Goal: Obtain resource: Download file/media

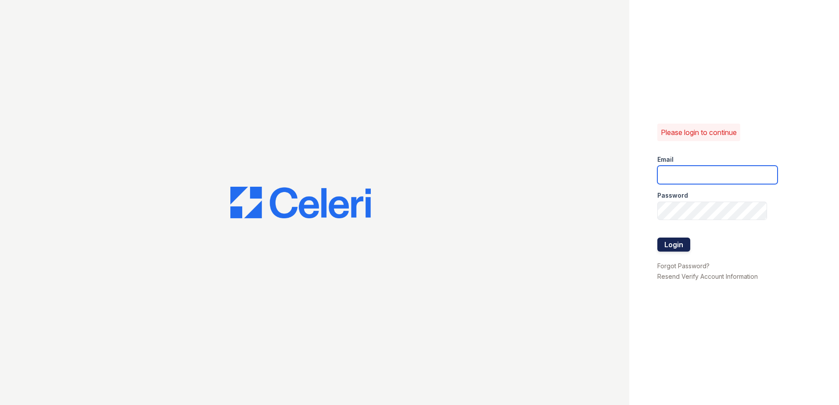
type input "[EMAIL_ADDRESS][DOMAIN_NAME]"
click at [665, 242] on button "Login" at bounding box center [673, 245] width 33 height 14
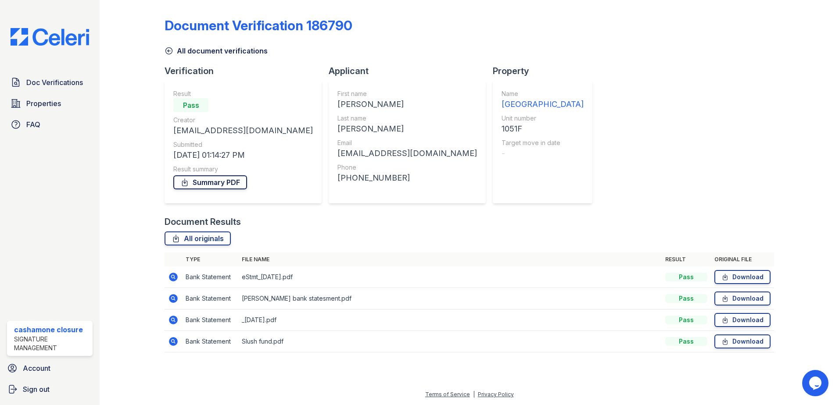
click at [215, 184] on link "Summary PDF" at bounding box center [210, 182] width 74 height 14
click at [742, 344] on link "Download" at bounding box center [742, 342] width 56 height 14
click at [732, 320] on link "Download" at bounding box center [742, 320] width 56 height 14
click at [739, 304] on link "Download" at bounding box center [742, 299] width 56 height 14
click at [735, 278] on link "Download" at bounding box center [742, 277] width 56 height 14
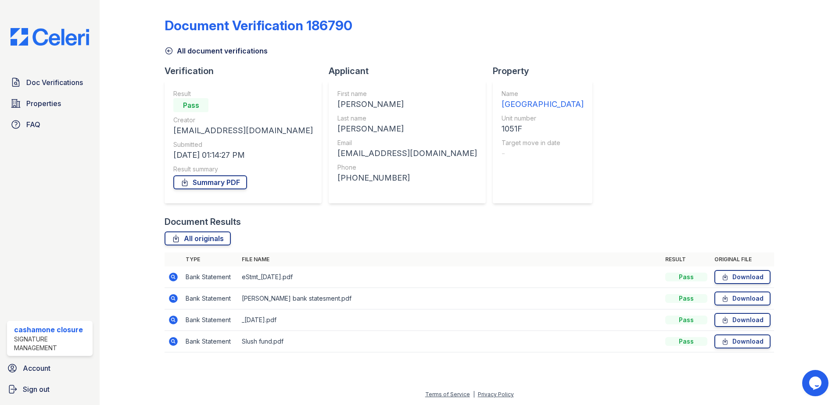
click at [623, 28] on div "Document Verification 186790" at bounding box center [468, 29] width 609 height 23
